Goal: Transaction & Acquisition: Purchase product/service

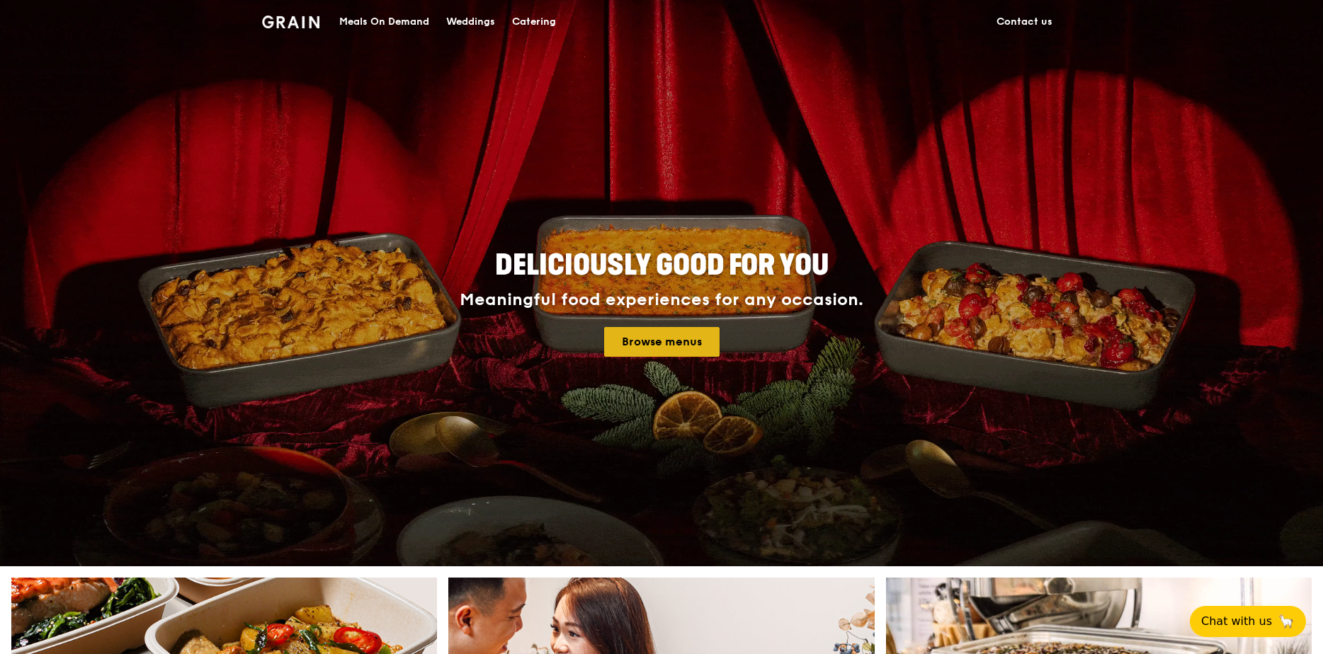
click at [654, 339] on link "Browse menus" at bounding box center [661, 342] width 115 height 30
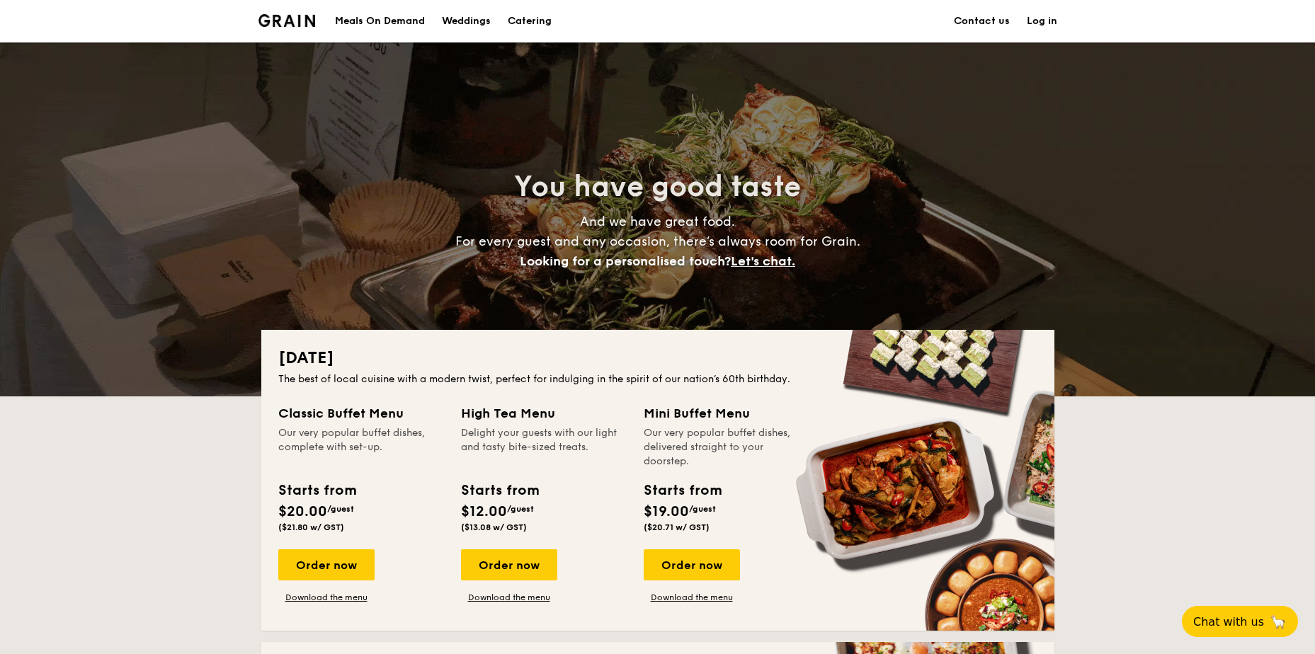
click at [379, 23] on div "Meals On Demand" at bounding box center [380, 21] width 90 height 42
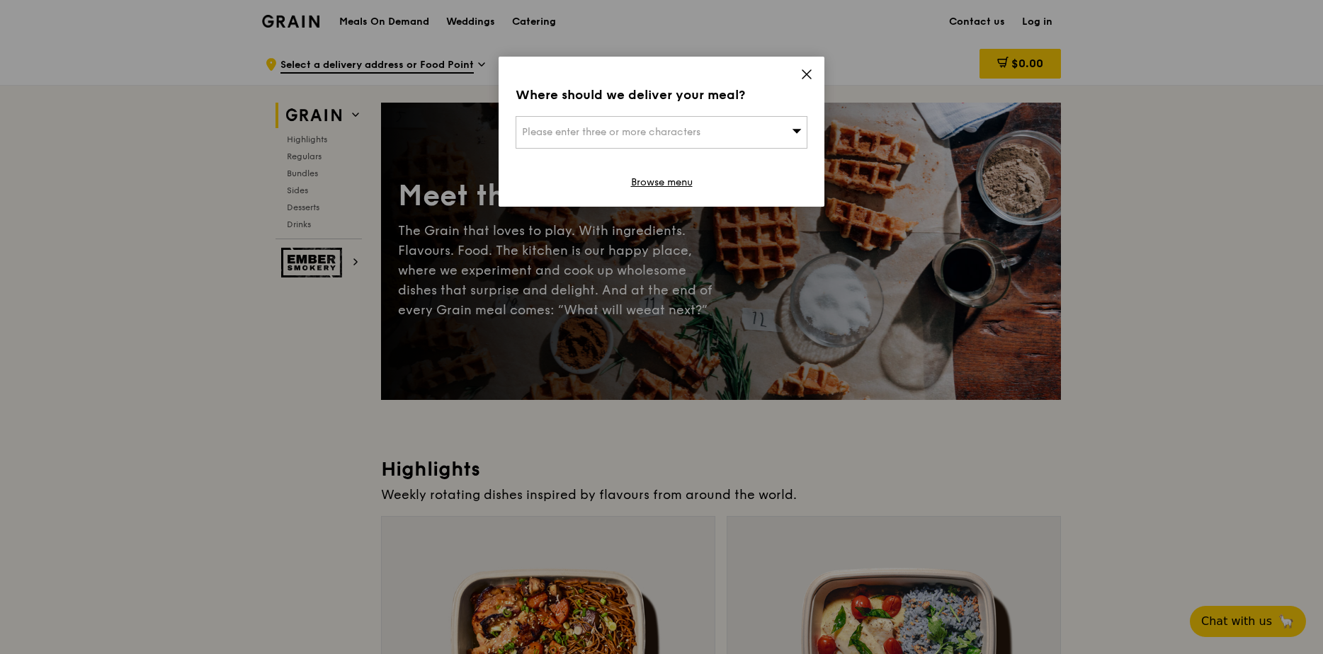
click at [805, 72] on icon at bounding box center [806, 74] width 8 height 8
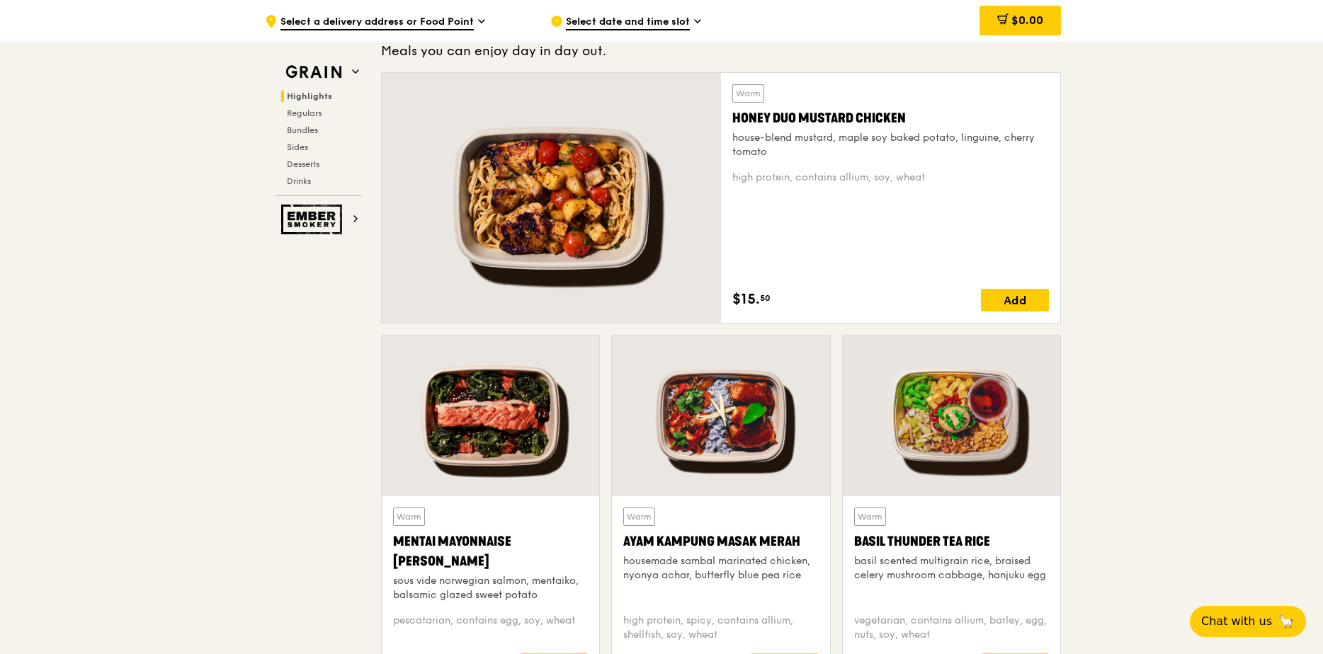
scroll to position [991, 0]
